Goal: Task Accomplishment & Management: Manage account settings

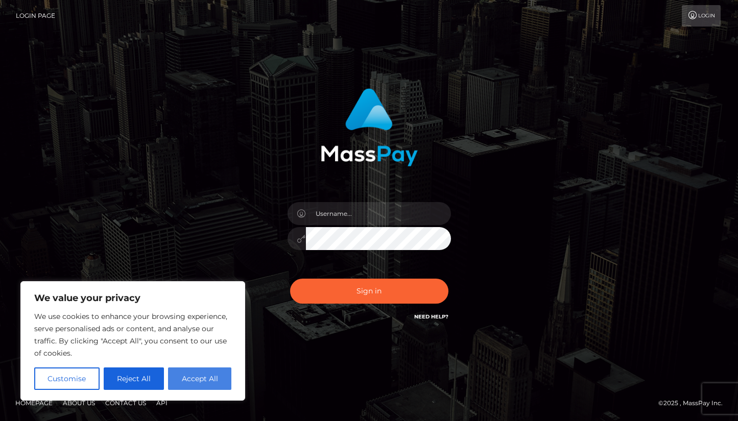
click at [199, 376] on button "Accept All" at bounding box center [199, 379] width 63 height 22
checkbox input "true"
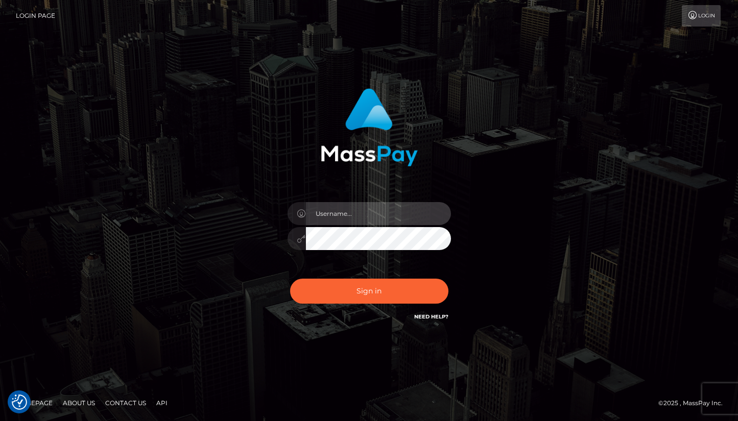
type input "saraacait@gmail.com"
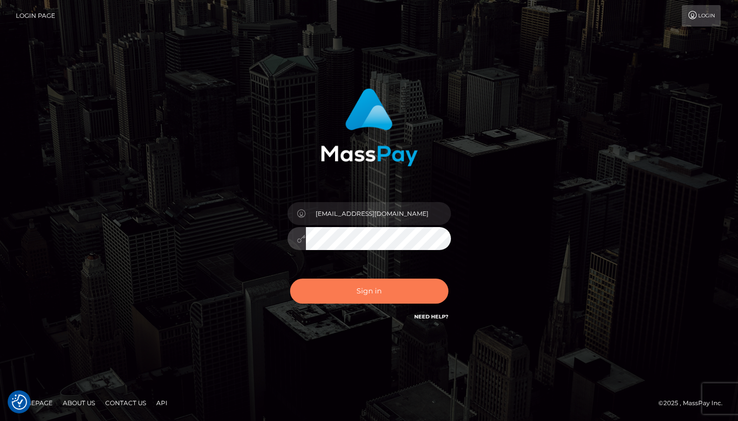
click at [345, 297] on button "Sign in" at bounding box center [369, 291] width 158 height 25
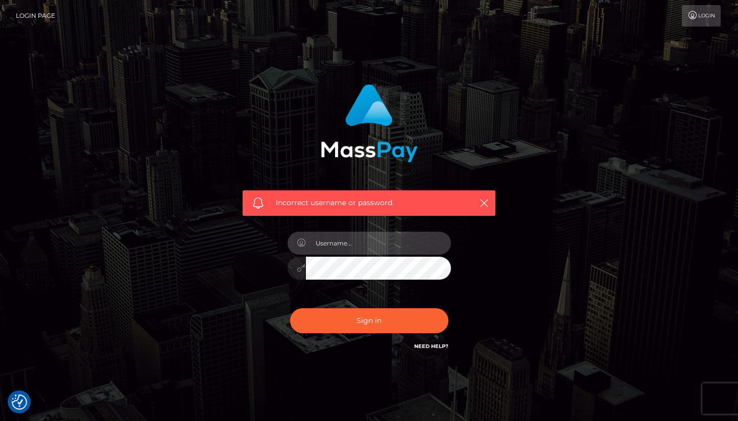
type input "saraacait@gmail.com"
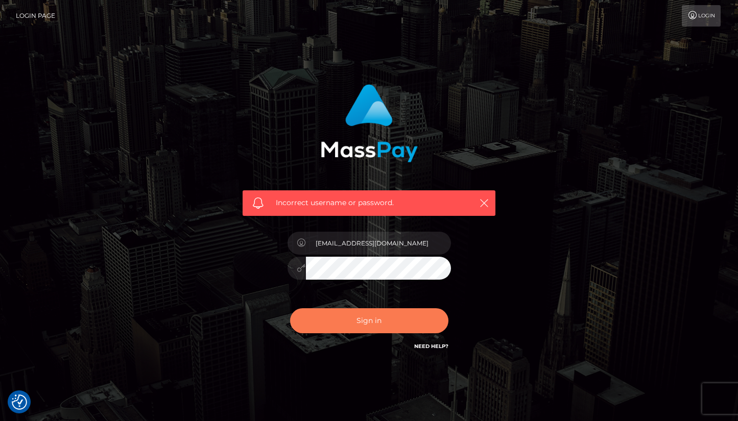
click at [367, 316] on button "Sign in" at bounding box center [369, 321] width 158 height 25
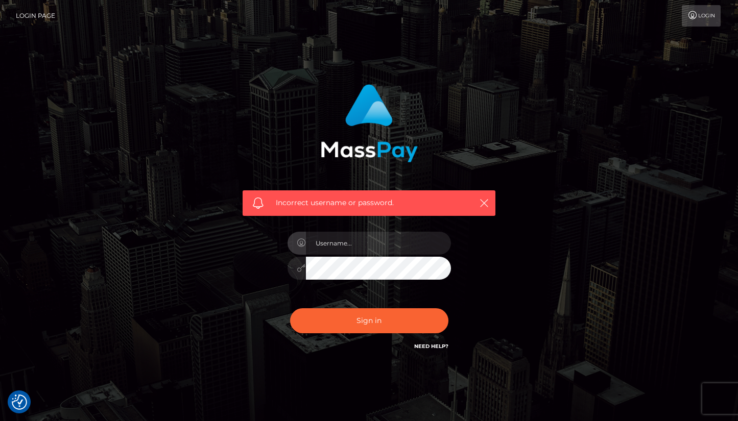
click at [525, 301] on div "Incorrect username or password." at bounding box center [369, 224] width 582 height 294
click at [299, 269] on icon at bounding box center [301, 268] width 9 height 8
click at [333, 243] on input "text" at bounding box center [378, 243] width 145 height 23
click at [436, 245] on input "text" at bounding box center [378, 243] width 145 height 23
click at [541, 197] on div "Incorrect username or password." at bounding box center [369, 224] width 582 height 294
